Goal: Purchase product/service

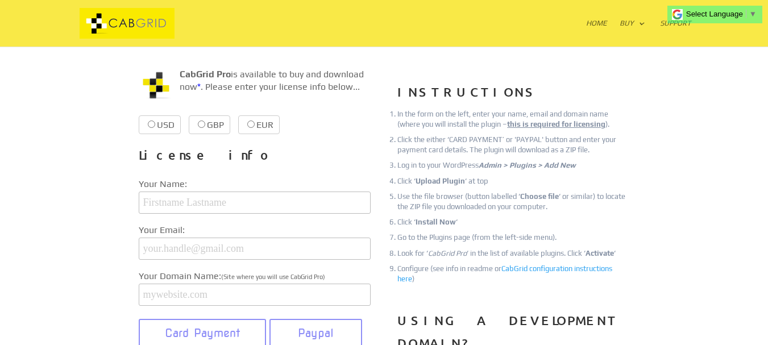
scroll to position [164, 0]
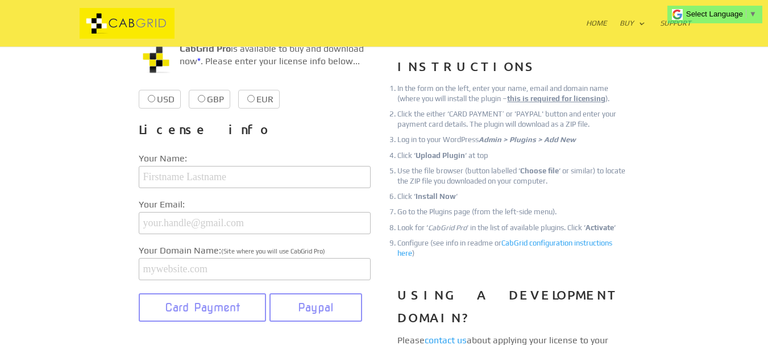
click at [157, 100] on label "USD $39.99 $39.99" at bounding box center [160, 99] width 42 height 19
click at [155, 100] on input "USD $39.99 $39.99" at bounding box center [151, 98] width 7 height 7
radio input "true"
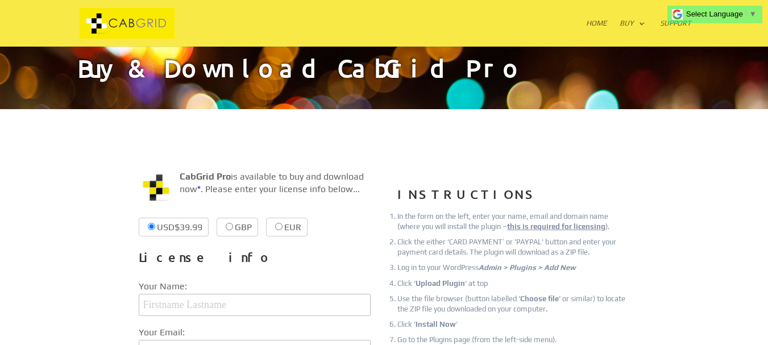
scroll to position [0, 0]
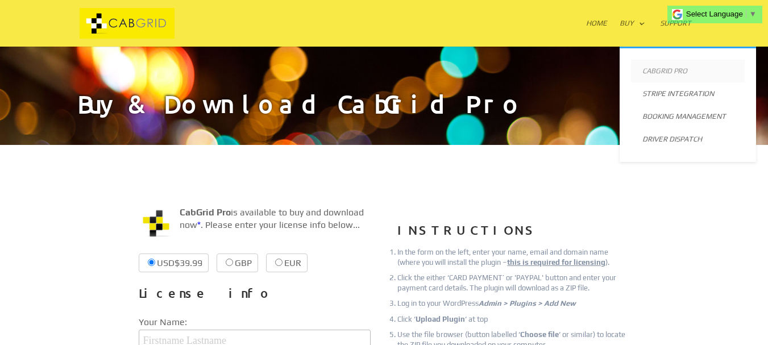
click at [653, 76] on link "CabGrid Pro" at bounding box center [688, 71] width 114 height 23
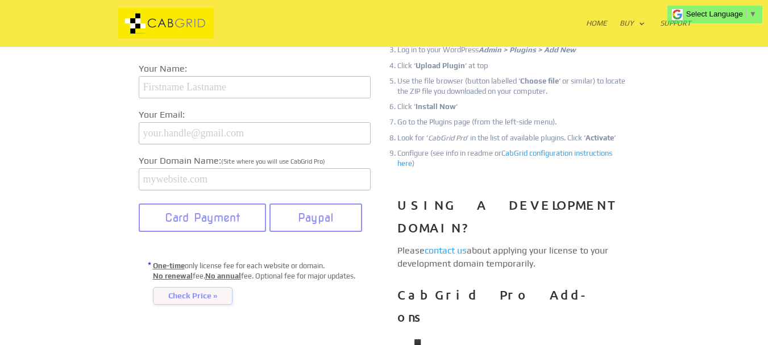
scroll to position [283, 0]
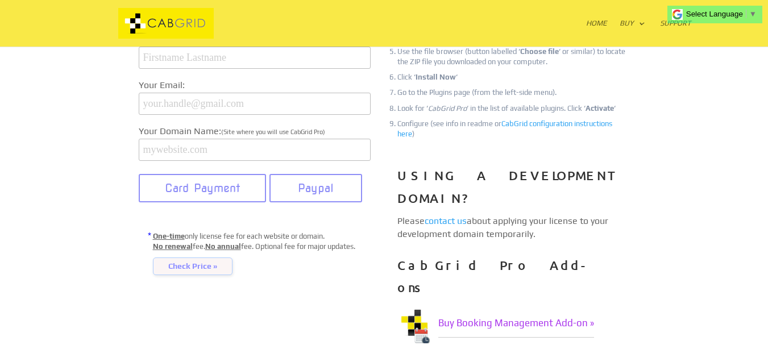
click at [196, 271] on span "Check Price »" at bounding box center [193, 267] width 80 height 18
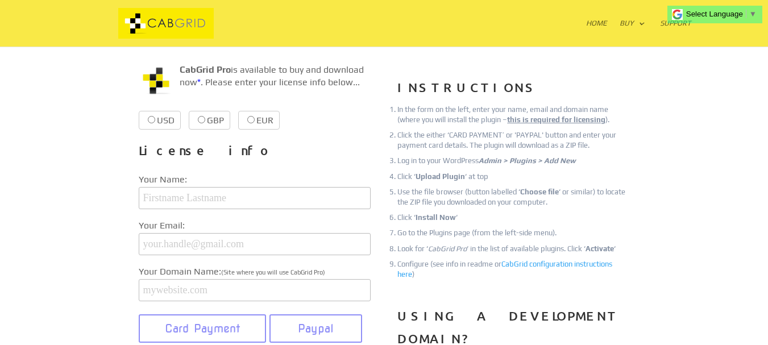
scroll to position [115, 0]
